Goal: Task Accomplishment & Management: Complete application form

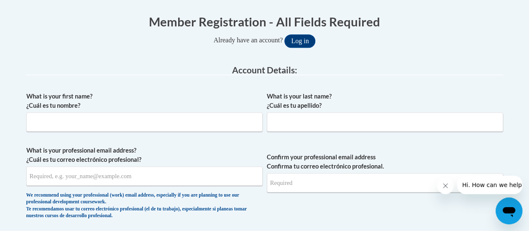
scroll to position [166, 0]
click at [182, 115] on input "What is your first name? ¿Cuál es tu nombre?" at bounding box center [144, 121] width 236 height 19
type input "Makenzie"
type input "Krah"
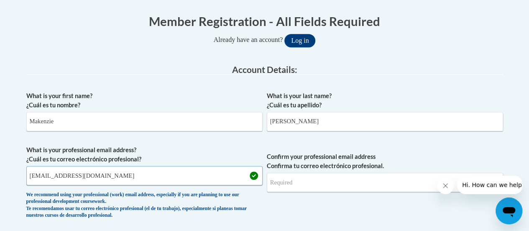
type input "mkrah@gracesystem.org"
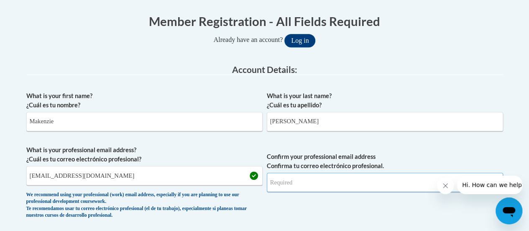
click at [369, 185] on input "Confirm your professional email address Confirma tu correo electrónico profesio…" at bounding box center [385, 181] width 236 height 19
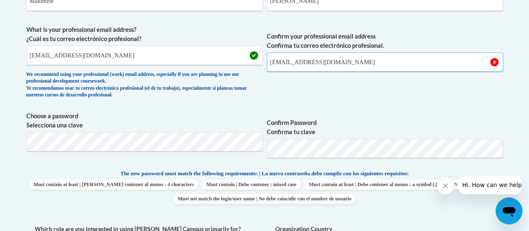
type input "mkrah@gracesystem.org"
click at [197, 130] on span "Choose a password Selecciona una clave" at bounding box center [144, 137] width 236 height 53
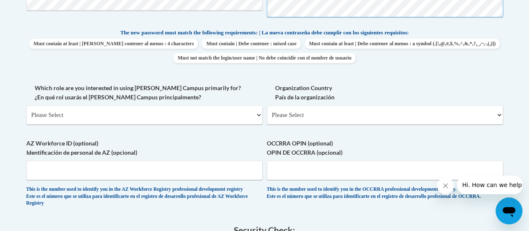
scroll to position [427, 0]
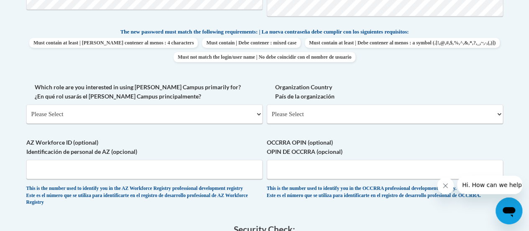
click at [223, 137] on div "What is your first name? ¿Cuál es tu nombre? Makenzie What is your last name? ¿…" at bounding box center [264, 20] width 477 height 389
click at [220, 109] on select "Please Select College/University | Colegio/Universidad Community/Nonprofit Part…" at bounding box center [144, 113] width 236 height 19
select select "fbf2d438-af2f-41f8-98f1-81c410e29de3"
click at [26, 104] on select "Please Select College/University | Colegio/Universidad Community/Nonprofit Part…" at bounding box center [144, 113] width 236 height 19
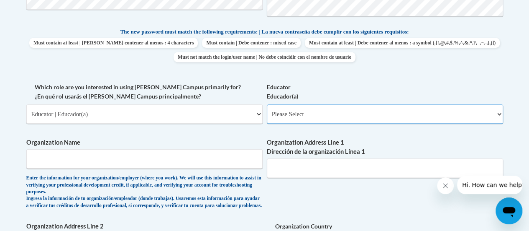
click at [334, 110] on select "Please Select Early Learning/Daycare Teacher/Family Home Care Provider | Maestr…" at bounding box center [385, 113] width 236 height 19
select select "8e40623d-54d0-45cd-9f92-5df65cd3f8cf"
click at [267, 104] on select "Please Select Early Learning/Daycare Teacher/Family Home Care Provider | Maestr…" at bounding box center [385, 113] width 236 height 19
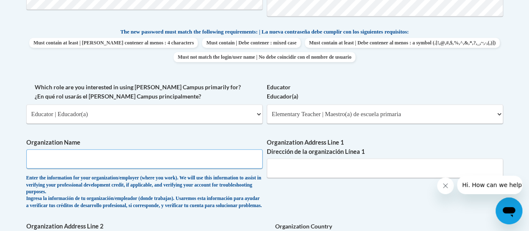
click at [184, 156] on input "Organization Name" at bounding box center [144, 158] width 236 height 19
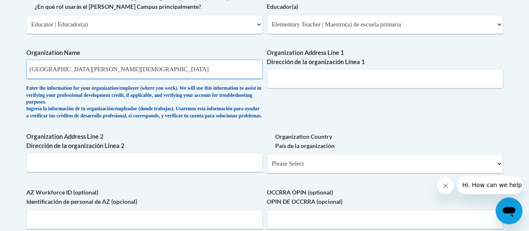
scroll to position [519, 0]
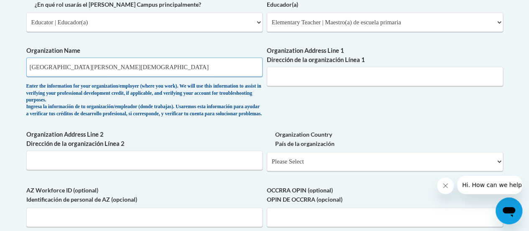
type input "St. John the Baptist School"
click at [397, 69] on input "Organization Address Line 1 Dirección de la organización Línea 1" at bounding box center [385, 76] width 236 height 19
type input "2597 Glendale Ave."
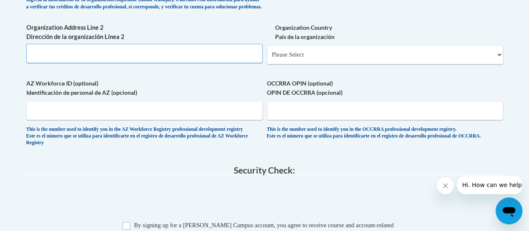
scroll to position [625, 0]
click at [379, 117] on input "OCCRRA OPIN (optional) OPIN DE OCCRRA (opcional)" at bounding box center [385, 110] width 236 height 19
click at [355, 62] on select "Please Select United States | Estados Unidos Outside of the United States | Fue…" at bounding box center [385, 54] width 236 height 19
select select "ad49bcad-a171-4b2e-b99c-48b446064914"
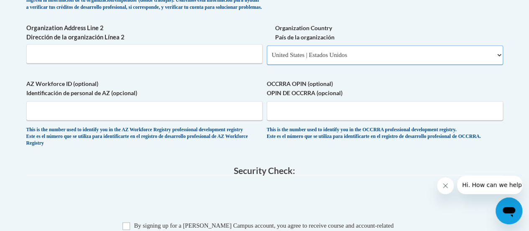
click at [267, 52] on select "Please Select United States | Estados Unidos Outside of the United States | Fue…" at bounding box center [385, 54] width 236 height 19
select select
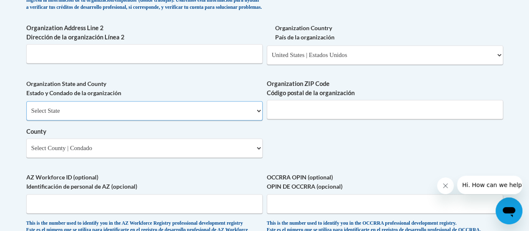
click at [154, 120] on select "Select State Alabama Alaska Arizona Arkansas California Colorado Connecticut De…" at bounding box center [144, 110] width 236 height 19
select select "Wisconsin"
click at [26, 107] on select "Select State Alabama Alaska Arizona Arkansas California Colorado Connecticut De…" at bounding box center [144, 110] width 236 height 19
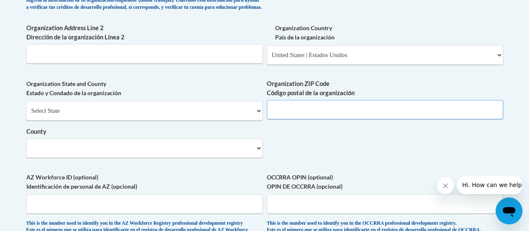
click at [320, 119] on input "Organization ZIP Code Código postal de la organización" at bounding box center [385, 109] width 236 height 19
type input "54313"
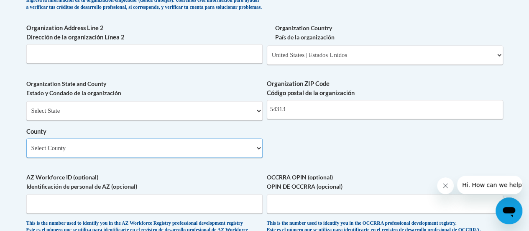
click at [144, 147] on select "Select County Adams Ashland Barron Bayfield Brown Buffalo Burnett Calumet Chipp…" at bounding box center [144, 147] width 236 height 19
click at [144, 157] on select "Select County Adams Ashland Barron Bayfield Brown Buffalo Burnett Calumet Chipp…" at bounding box center [144, 147] width 236 height 19
select select "Brown"
click at [26, 144] on select "Select County Adams Ashland Barron Bayfield Brown Buffalo Burnett Calumet Chipp…" at bounding box center [144, 147] width 236 height 19
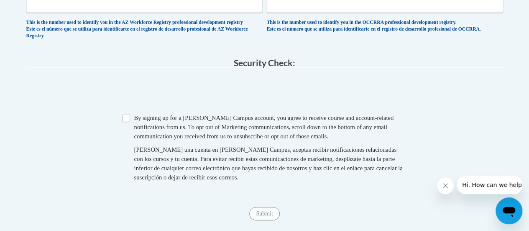
scroll to position [826, 0]
click at [129, 121] on input "Checkbox" at bounding box center [127, 118] width 8 height 8
checkbox input "true"
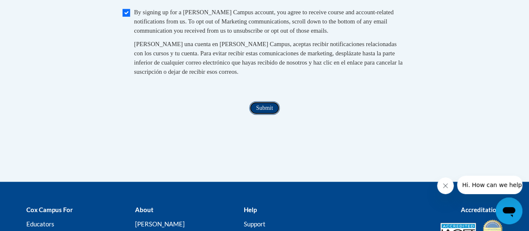
click at [267, 115] on input "Submit" at bounding box center [264, 107] width 30 height 13
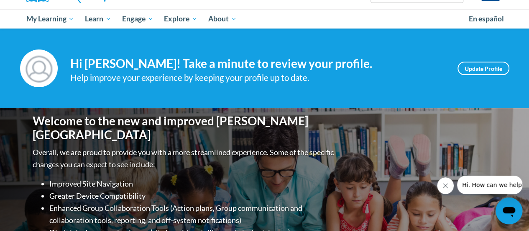
scroll to position [80, 0]
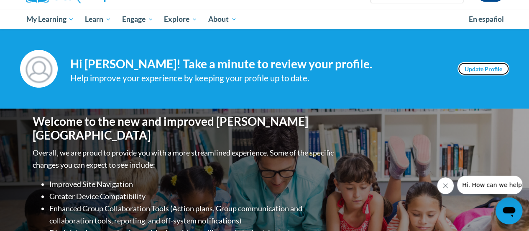
click at [482, 70] on link "Update Profile" at bounding box center [484, 68] width 52 height 13
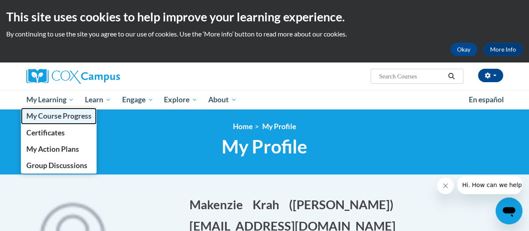
click at [50, 115] on span "My Course Progress" at bounding box center [58, 115] width 65 height 9
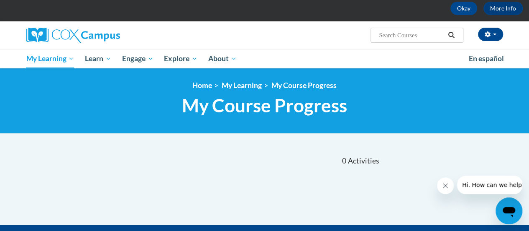
scroll to position [32, 0]
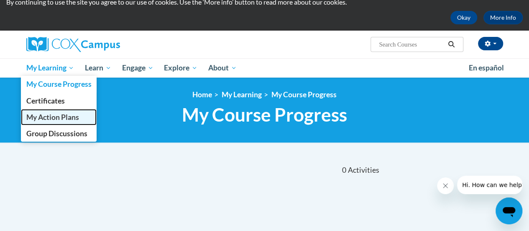
click at [57, 115] on span "My Action Plans" at bounding box center [52, 117] width 53 height 9
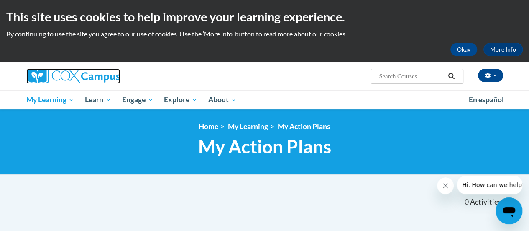
click at [71, 79] on img at bounding box center [73, 76] width 94 height 15
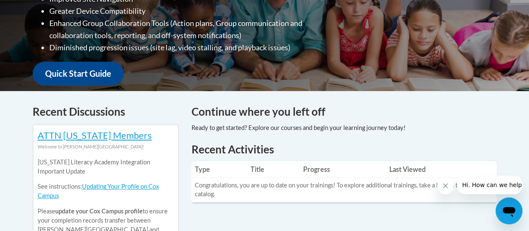
scroll to position [265, 0]
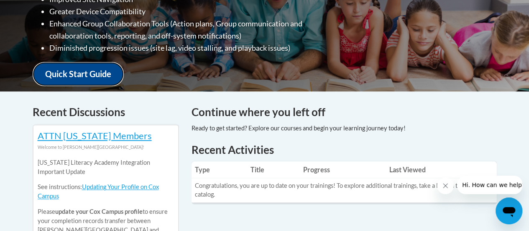
click at [85, 65] on link "Quick Start Guide" at bounding box center [78, 74] width 91 height 24
